Goal: Task Accomplishment & Management: Manage account settings

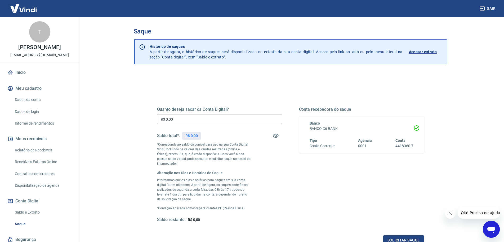
click at [119, 58] on main "Saque Histórico de saques A partir de agora, o histórico de saques será disponi…" at bounding box center [291, 129] width 428 height 225
click at [46, 150] on link "Relatório de Recebíveis" at bounding box center [43, 149] width 60 height 11
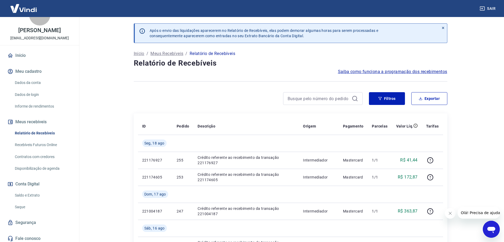
scroll to position [19, 0]
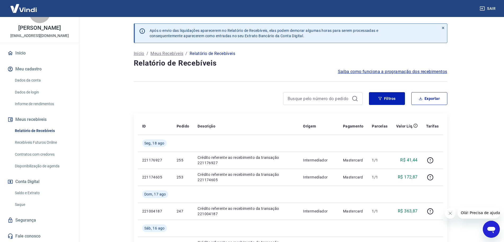
click at [36, 196] on link "Saldo e Extrato" at bounding box center [43, 192] width 60 height 11
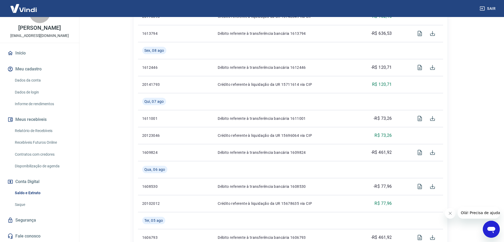
scroll to position [265, 0]
